Goal: Check status: Check status

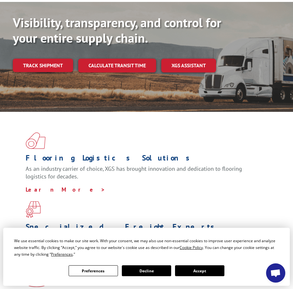
scroll to position [160, 0]
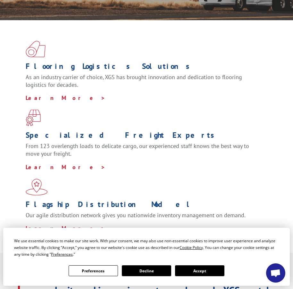
click at [225, 266] on button "Accept" at bounding box center [199, 271] width 49 height 11
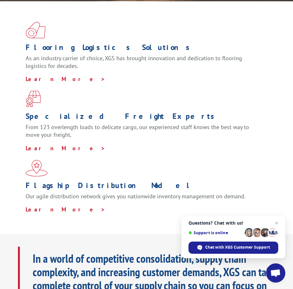
scroll to position [0, 0]
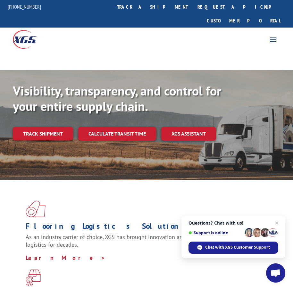
click at [270, 34] on span at bounding box center [273, 39] width 10 height 10
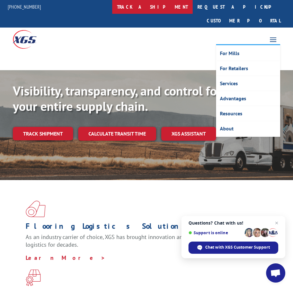
click at [174, 7] on link "track a shipment" at bounding box center [152, 7] width 81 height 14
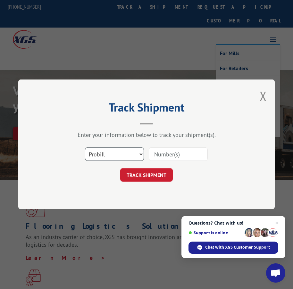
click at [139, 159] on select "Select category... Probill BOL PO" at bounding box center [114, 154] width 59 height 13
select select "bol"
click at [85, 148] on select "Select category... Probill BOL PO" at bounding box center [114, 154] width 59 height 13
click at [158, 154] on input at bounding box center [178, 154] width 59 height 13
click at [242, 159] on div "Select category... Probill BOL PO" at bounding box center [146, 154] width 193 height 21
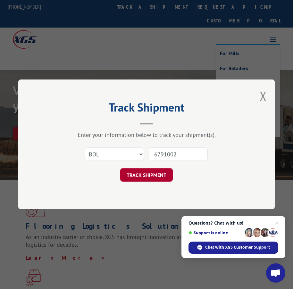
type input "6791002"
click at [160, 179] on button "TRACK SHIPMENT" at bounding box center [146, 175] width 53 height 13
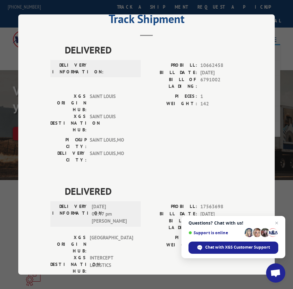
scroll to position [32, 0]
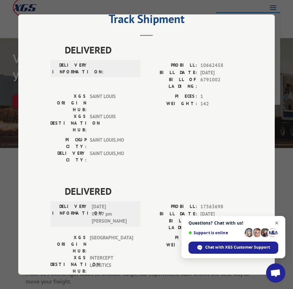
click at [276, 225] on span "Open chat" at bounding box center [277, 224] width 8 height 8
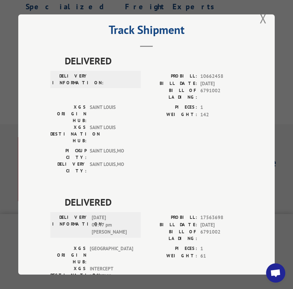
scroll to position [23, 0]
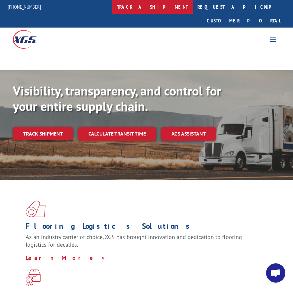
click at [168, 3] on link "track a shipment" at bounding box center [152, 7] width 81 height 14
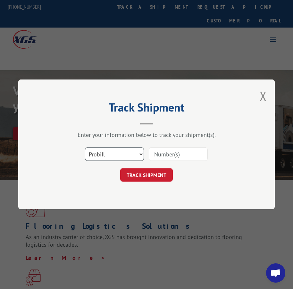
drag, startPoint x: 134, startPoint y: 155, endPoint x: 129, endPoint y: 159, distance: 6.5
click at [134, 155] on select "Select category... Probill BOL PO" at bounding box center [114, 154] width 59 height 13
select select "bol"
click at [85, 148] on select "Select category... Probill BOL PO" at bounding box center [114, 154] width 59 height 13
click at [172, 156] on input at bounding box center [178, 154] width 59 height 13
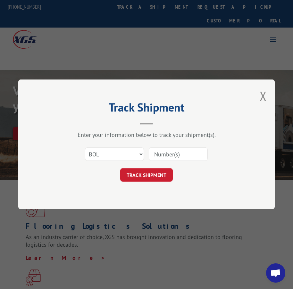
click at [174, 153] on input at bounding box center [178, 154] width 59 height 13
type input "11967220"
click at [138, 174] on button "TRACK SHIPMENT" at bounding box center [146, 175] width 53 height 13
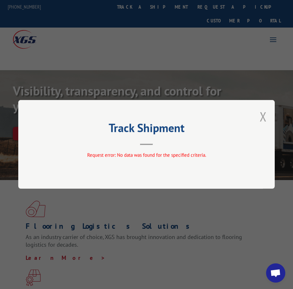
click at [264, 117] on button "Close modal" at bounding box center [263, 116] width 7 height 17
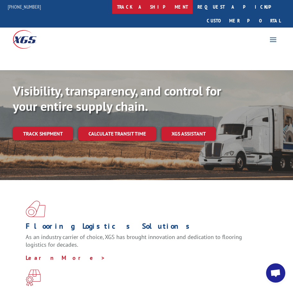
click at [166, 5] on link "track a shipment" at bounding box center [152, 7] width 81 height 14
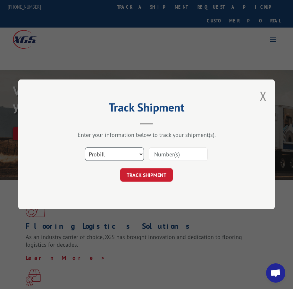
click at [122, 152] on select "Select category... Probill BOL PO" at bounding box center [114, 154] width 59 height 13
select select "po"
click at [85, 148] on select "Select category... Probill BOL PO" at bounding box center [114, 154] width 59 height 13
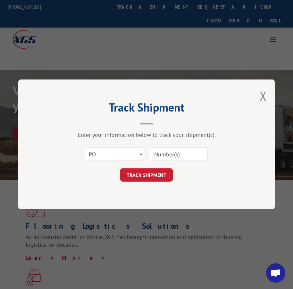
click at [173, 156] on input at bounding box center [178, 154] width 59 height 13
type input "11967220"
click at [156, 172] on button "TRACK SHIPMENT" at bounding box center [146, 175] width 53 height 13
click at [156, 172] on div "Track Shipment Enter your information below to track your shipment(s). Select c…" at bounding box center [146, 145] width 257 height 130
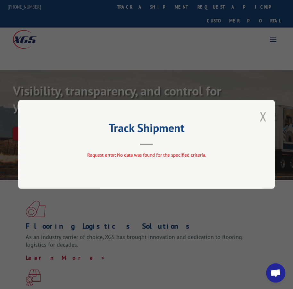
click at [265, 115] on button "Close modal" at bounding box center [263, 116] width 7 height 17
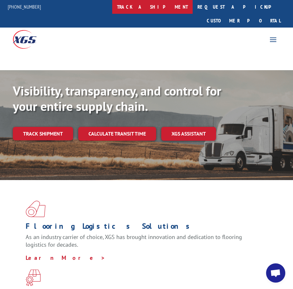
click at [168, 8] on link "track a shipment" at bounding box center [152, 7] width 81 height 14
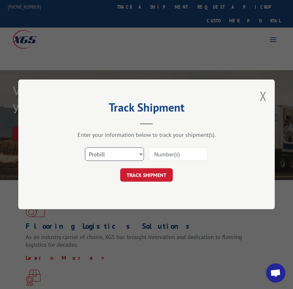
click at [125, 151] on select "Select category... Probill BOL PO" at bounding box center [114, 154] width 59 height 13
click at [85, 148] on select "Select category... Probill BOL PO" at bounding box center [114, 154] width 59 height 13
click at [114, 174] on div "TRACK SHIPMENT" at bounding box center [146, 175] width 193 height 13
click at [162, 153] on input at bounding box center [178, 154] width 59 height 13
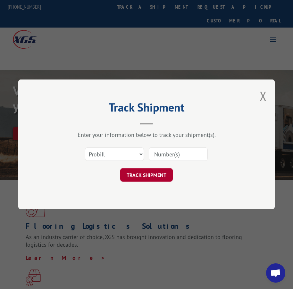
type input "11967220"
click at [151, 174] on button "TRACK SHIPMENT" at bounding box center [146, 175] width 53 height 13
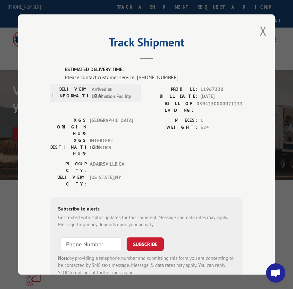
type input "+1 (___) ___-____"
click at [74, 238] on input "+1 (___) ___-____" at bounding box center [91, 244] width 61 height 13
type input "+1 (___) ___-____"
drag, startPoint x: 176, startPoint y: 87, endPoint x: 227, endPoint y: 87, distance: 50.7
click at [227, 87] on div "PROBILL: 11967220" at bounding box center [195, 89] width 96 height 7
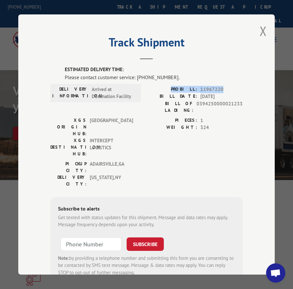
copy div "PROBILL: 11967220"
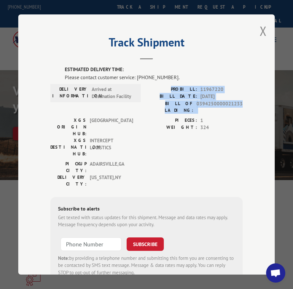
drag, startPoint x: 245, startPoint y: 103, endPoint x: 155, endPoint y: 89, distance: 90.9
click at [155, 89] on div "Track Shipment ESTIMATED DELIVERY TIME: Please contact customer service: [PHONE…" at bounding box center [146, 144] width 257 height 261
copy div "PROBILL: 11967220 BILL DATE: [DATE] BILL OF LADING: 0394250000021233"
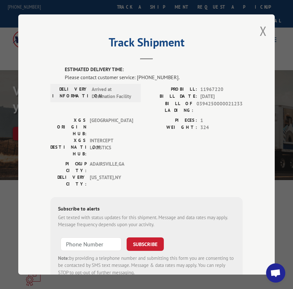
click at [190, 133] on div "PIECES: 1 WEIGHT: 324" at bounding box center [195, 139] width 96 height 44
